Goal: Task Accomplishment & Management: Manage account settings

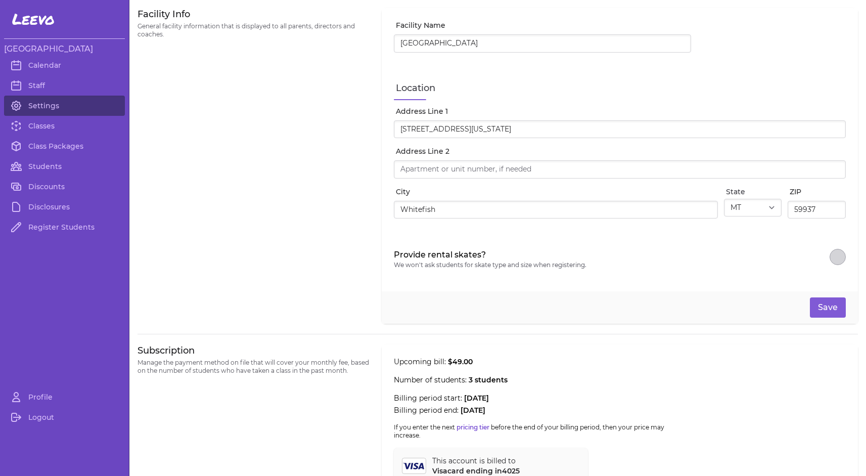
select select "MT"
click at [40, 164] on link "Students" at bounding box center [64, 166] width 121 height 20
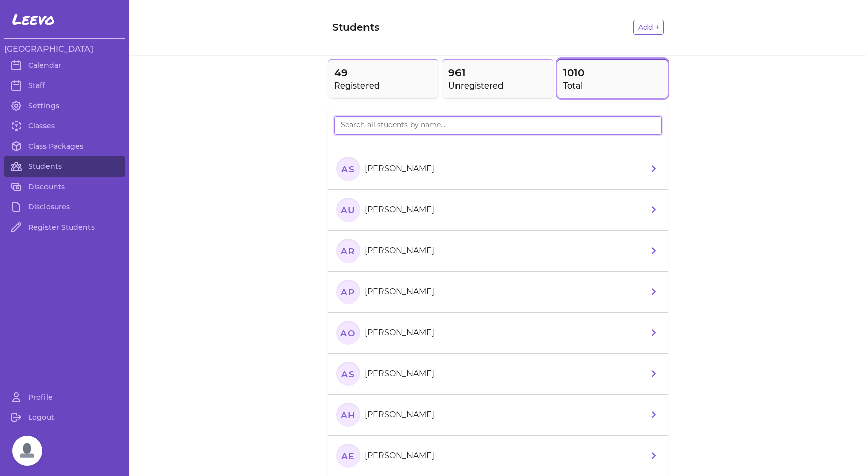
click at [401, 130] on input "search" at bounding box center [498, 125] width 328 height 18
drag, startPoint x: 401, startPoint y: 130, endPoint x: 367, endPoint y: 87, distance: 54.4
click at [367, 87] on h2 "Registered" at bounding box center [383, 86] width 99 height 12
click at [366, 125] on input "cade" at bounding box center [498, 125] width 328 height 18
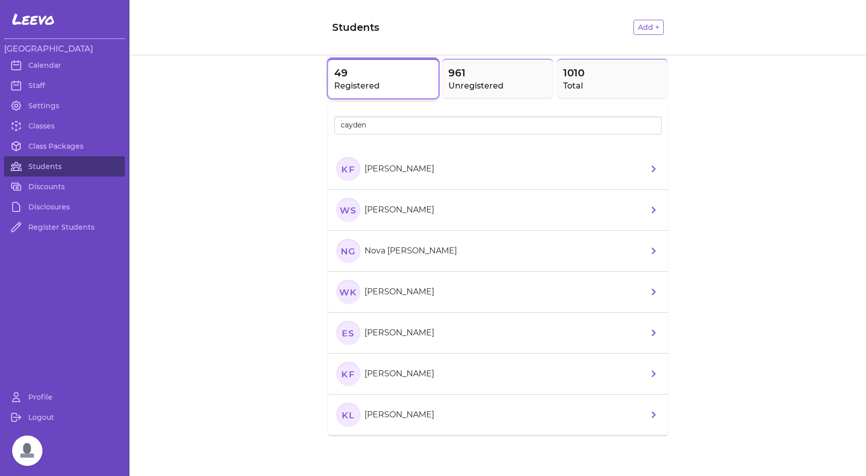
click at [387, 84] on h2 "Registered" at bounding box center [383, 86] width 99 height 12
click at [382, 131] on input "cayden" at bounding box center [498, 125] width 328 height 18
drag, startPoint x: 382, startPoint y: 131, endPoint x: 288, endPoint y: 118, distance: 94.5
click at [288, 118] on div "cayden [PERSON_NAME] [PERSON_NAME] [PERSON_NAME] NG Nova [PERSON_NAME] [PERSON_…" at bounding box center [497, 268] width 737 height 341
type input "cayden"
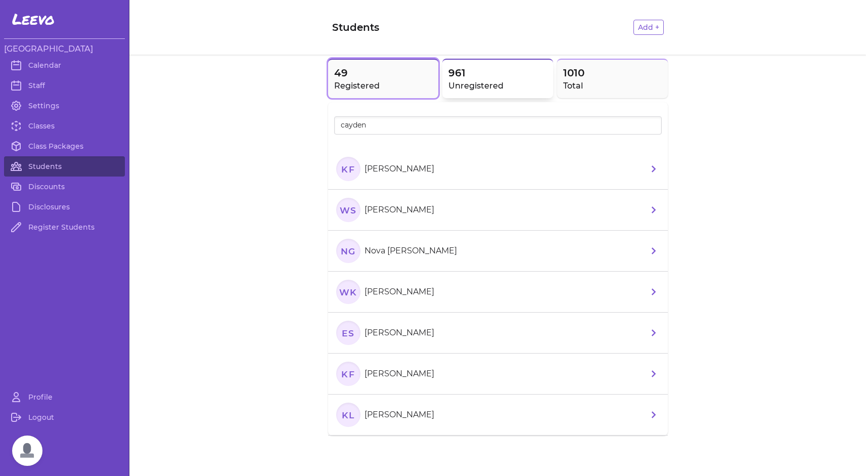
click at [468, 80] on h2 "Unregistered" at bounding box center [498, 86] width 99 height 12
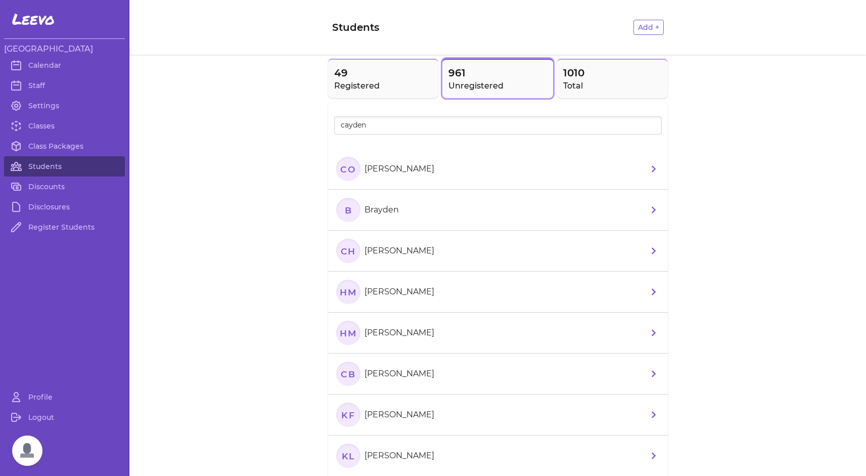
click at [348, 174] on text "CO" at bounding box center [348, 168] width 16 height 11
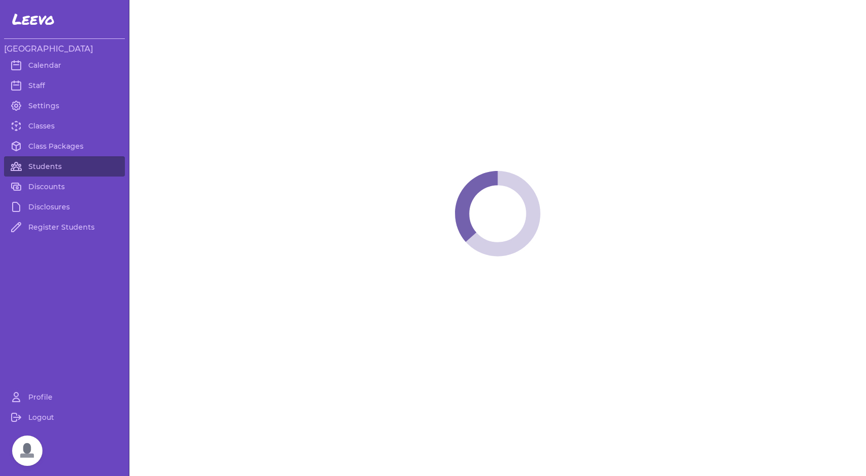
select select "MT"
select select "1"
